Goal: Information Seeking & Learning: Learn about a topic

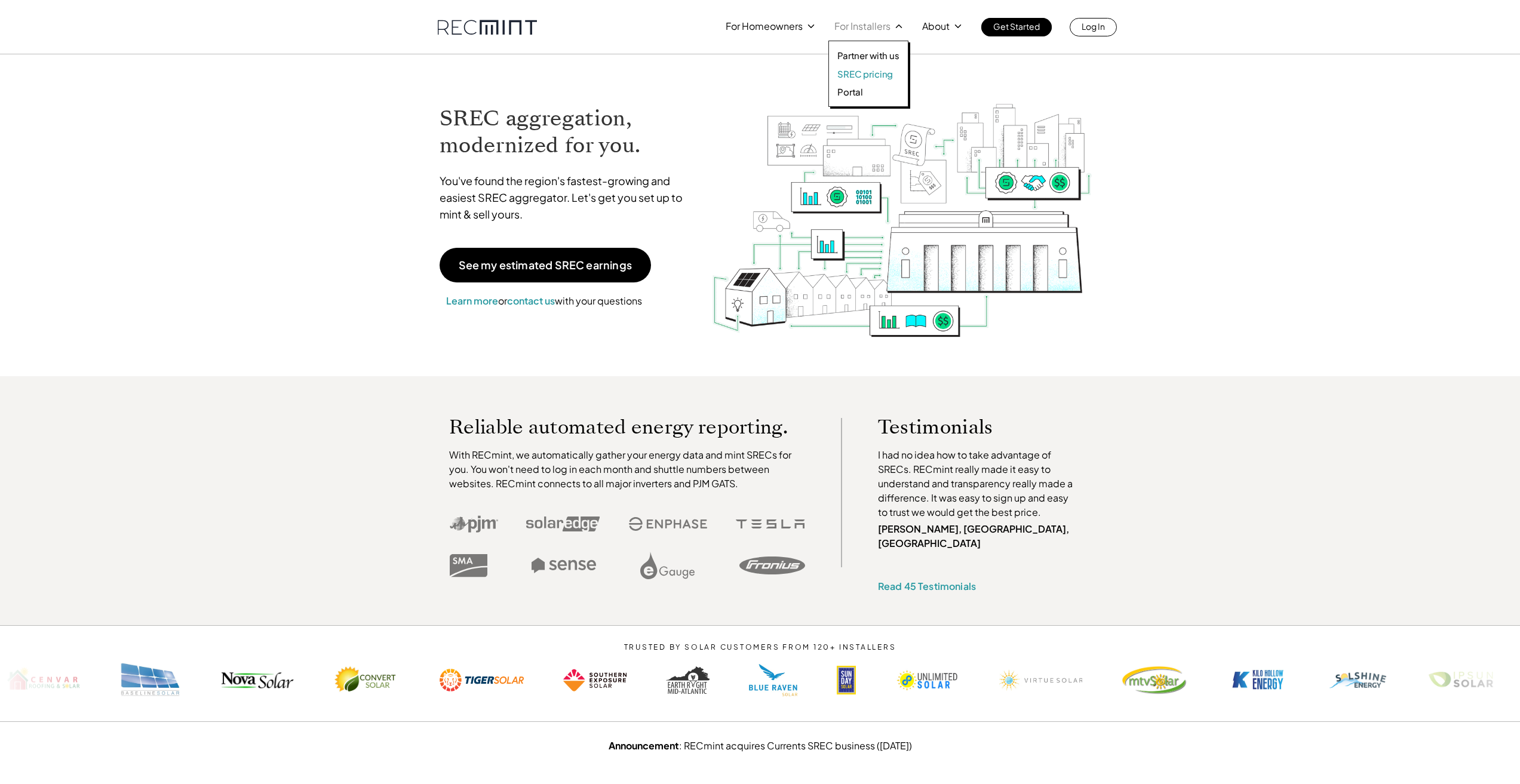
click at [853, 72] on p "SREC pricing" at bounding box center [865, 74] width 56 height 12
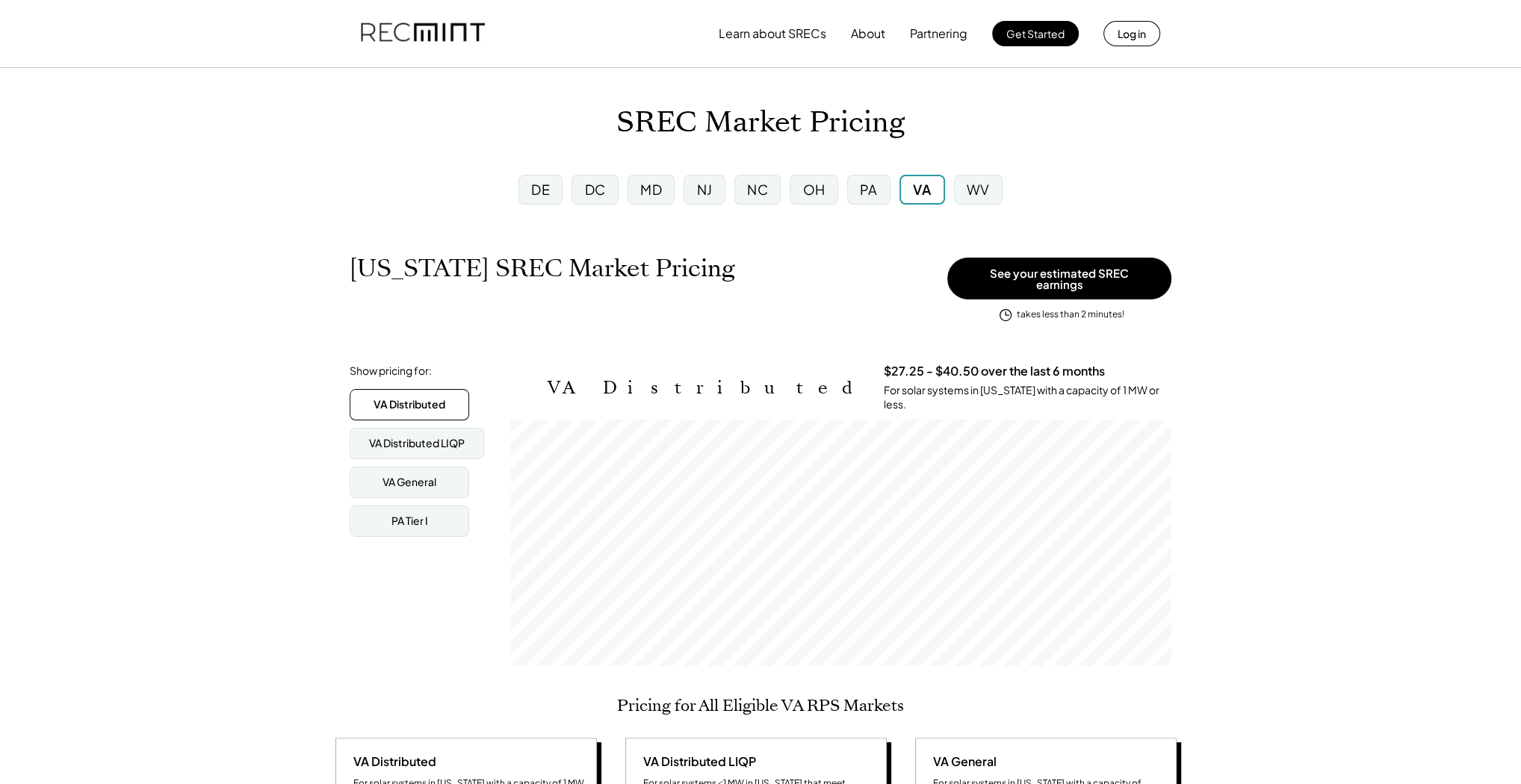
click at [647, 195] on div "MD" at bounding box center [651, 189] width 21 height 18
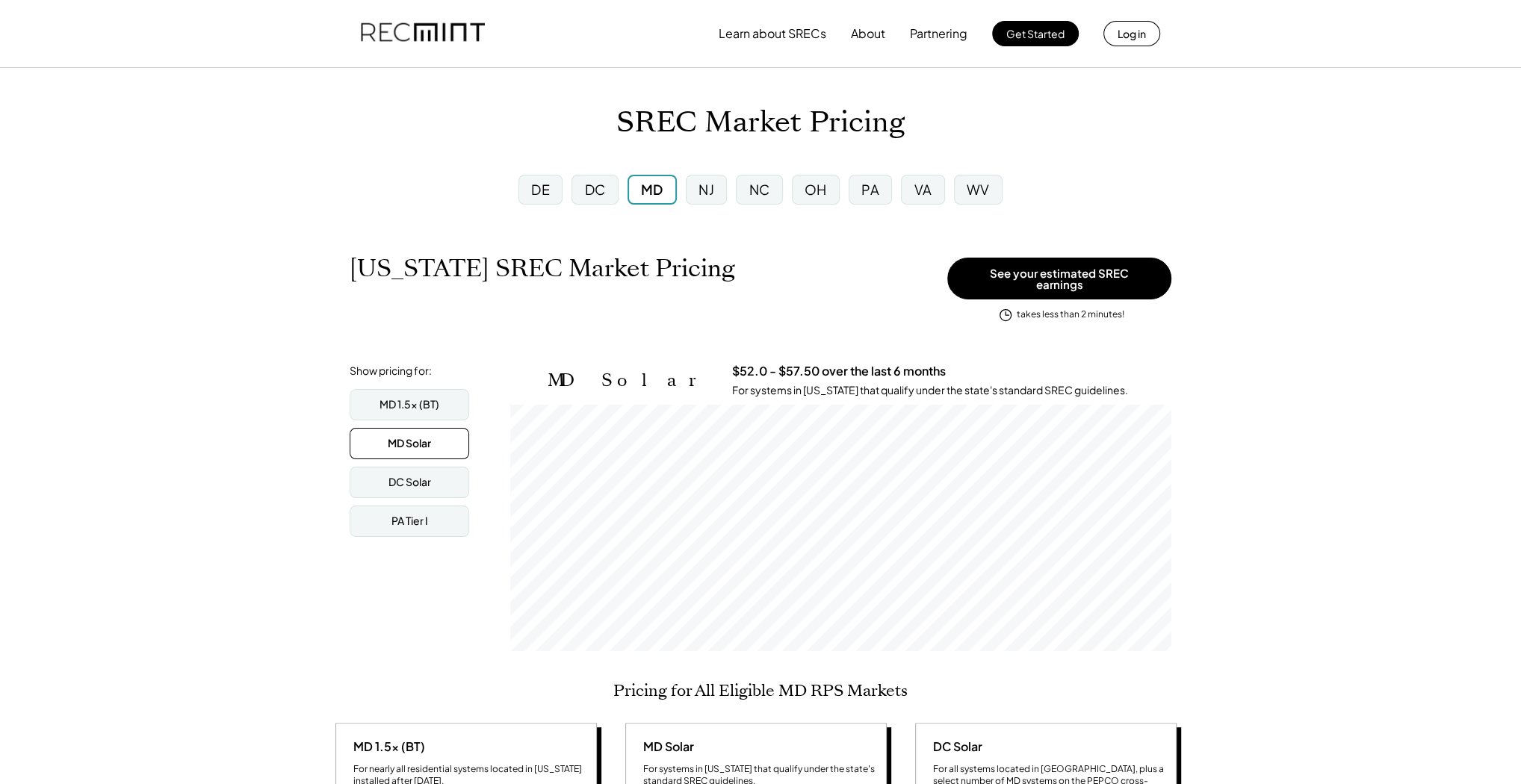
scroll to position [247, 661]
